Goal: Navigation & Orientation: Find specific page/section

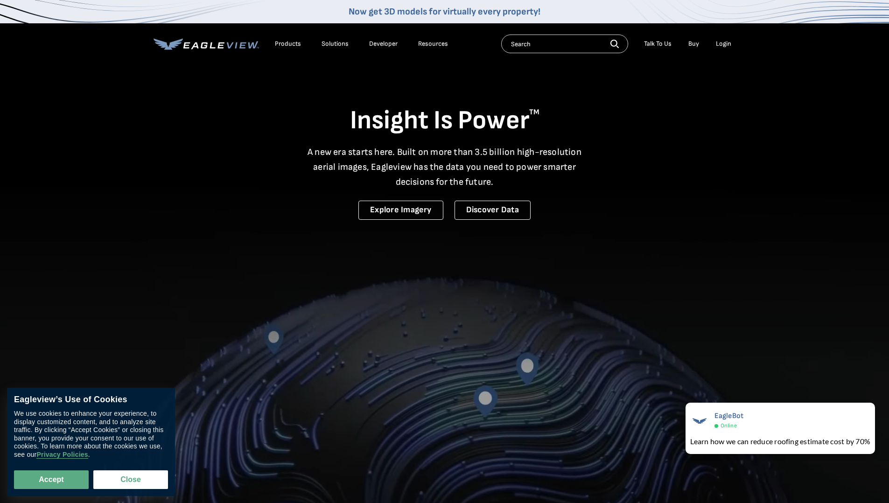
click at [236, 46] on icon at bounding box center [236, 45] width 2 height 6
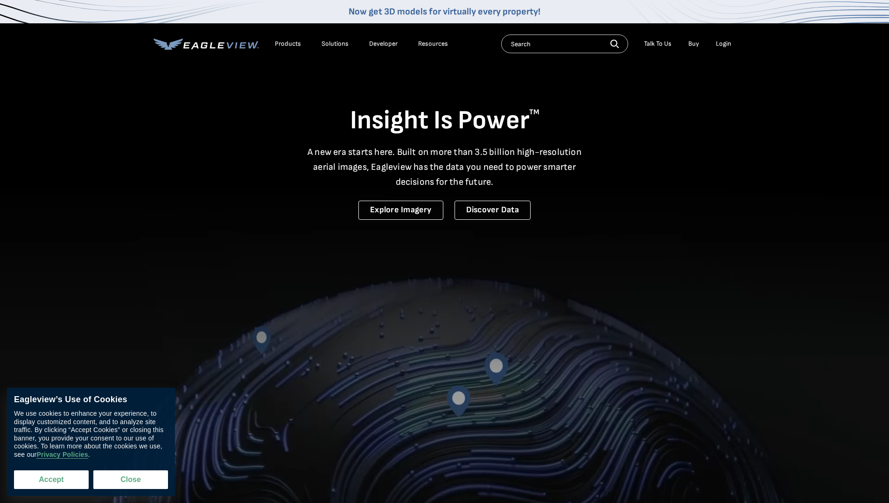
click at [63, 482] on button "Accept" at bounding box center [51, 479] width 75 height 19
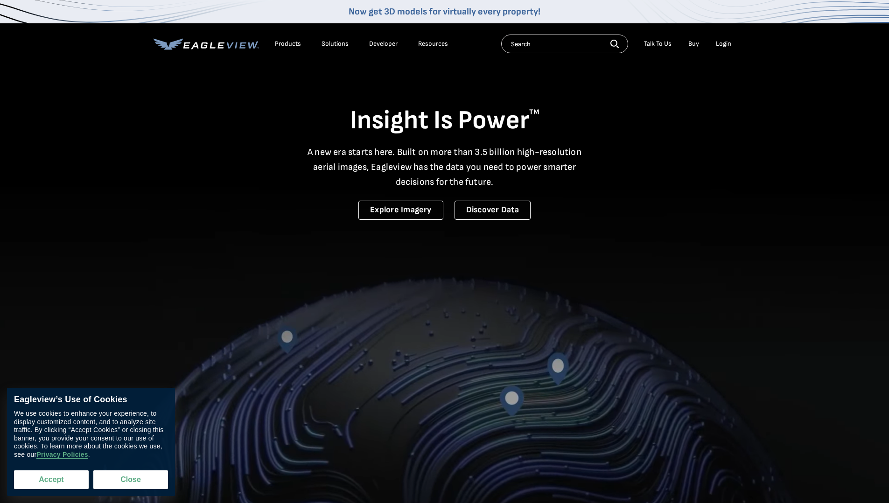
checkbox input "true"
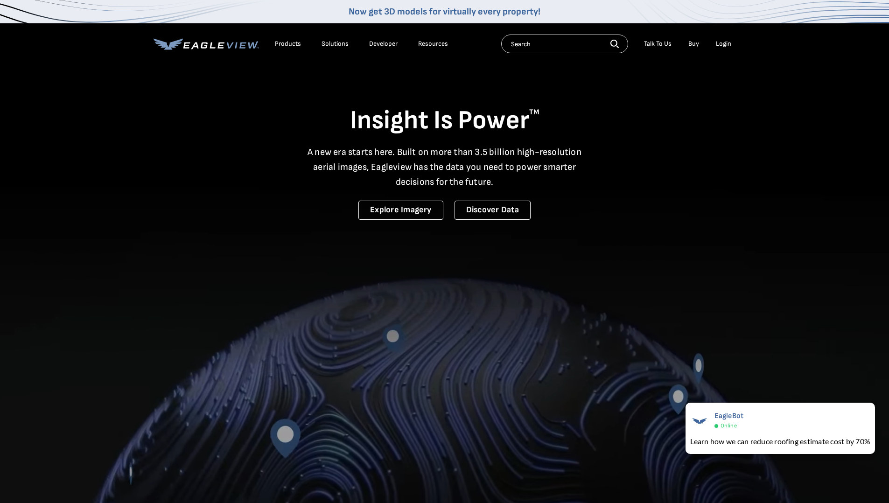
click at [431, 47] on div "Resources" at bounding box center [433, 44] width 30 height 8
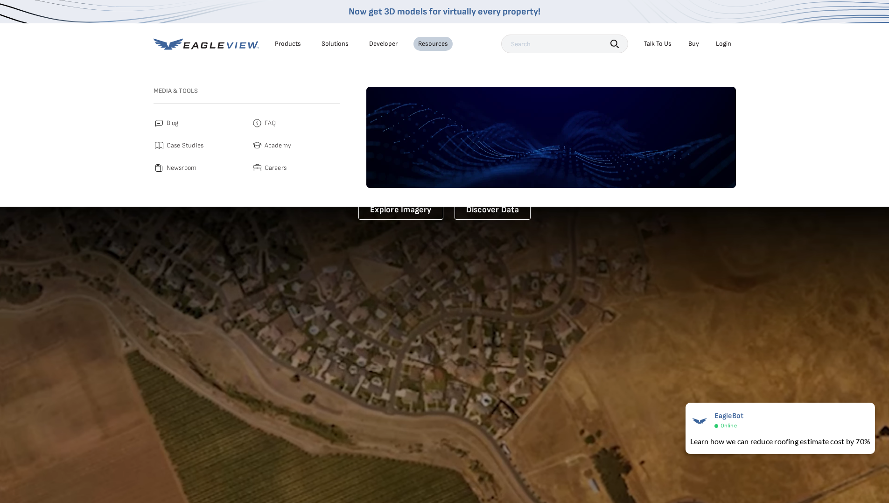
click at [280, 170] on span "Careers" at bounding box center [276, 167] width 22 height 11
